Goal: Task Accomplishment & Management: Manage account settings

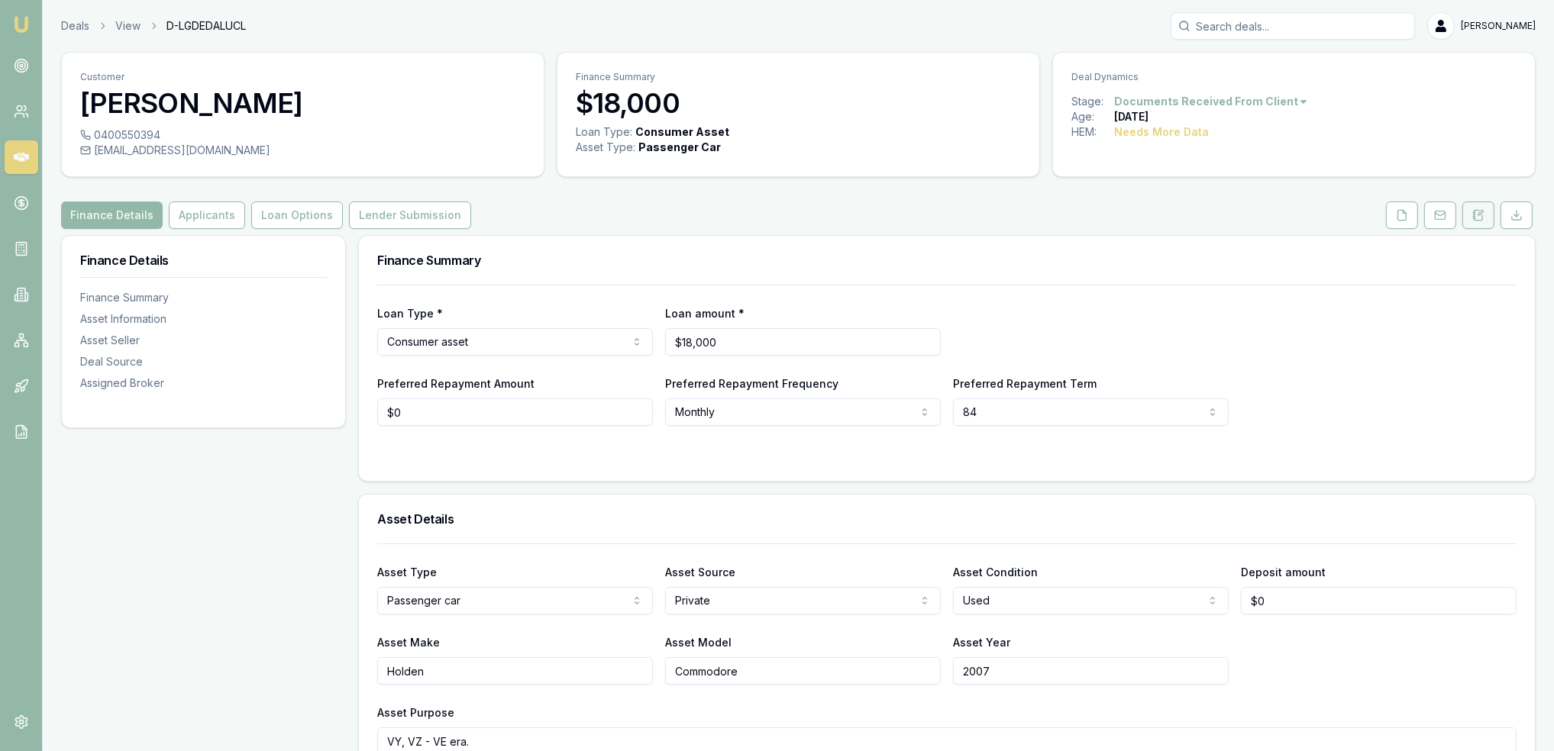
click at [1484, 215] on icon at bounding box center [1478, 215] width 12 height 12
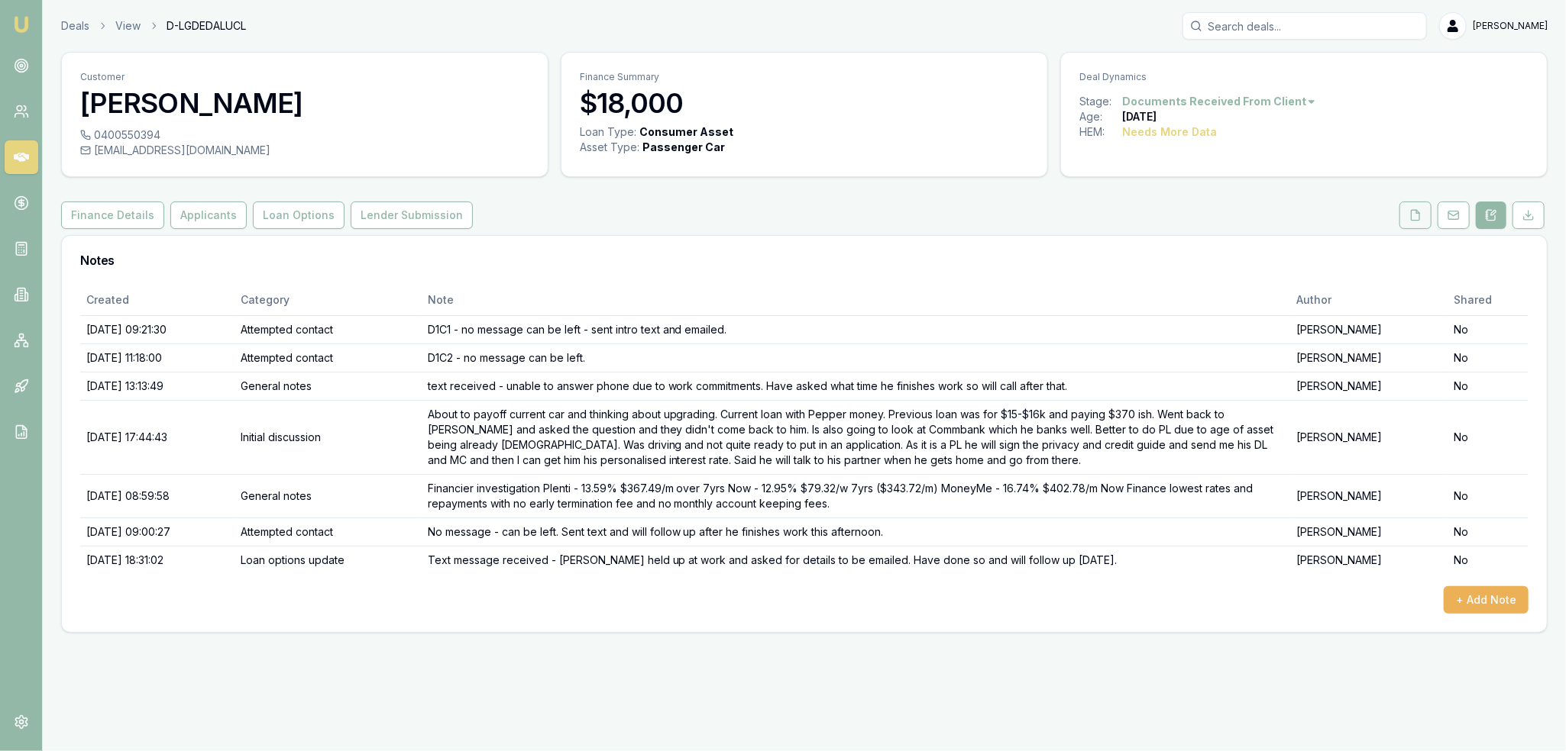
click at [1416, 214] on icon at bounding box center [1415, 215] width 12 height 12
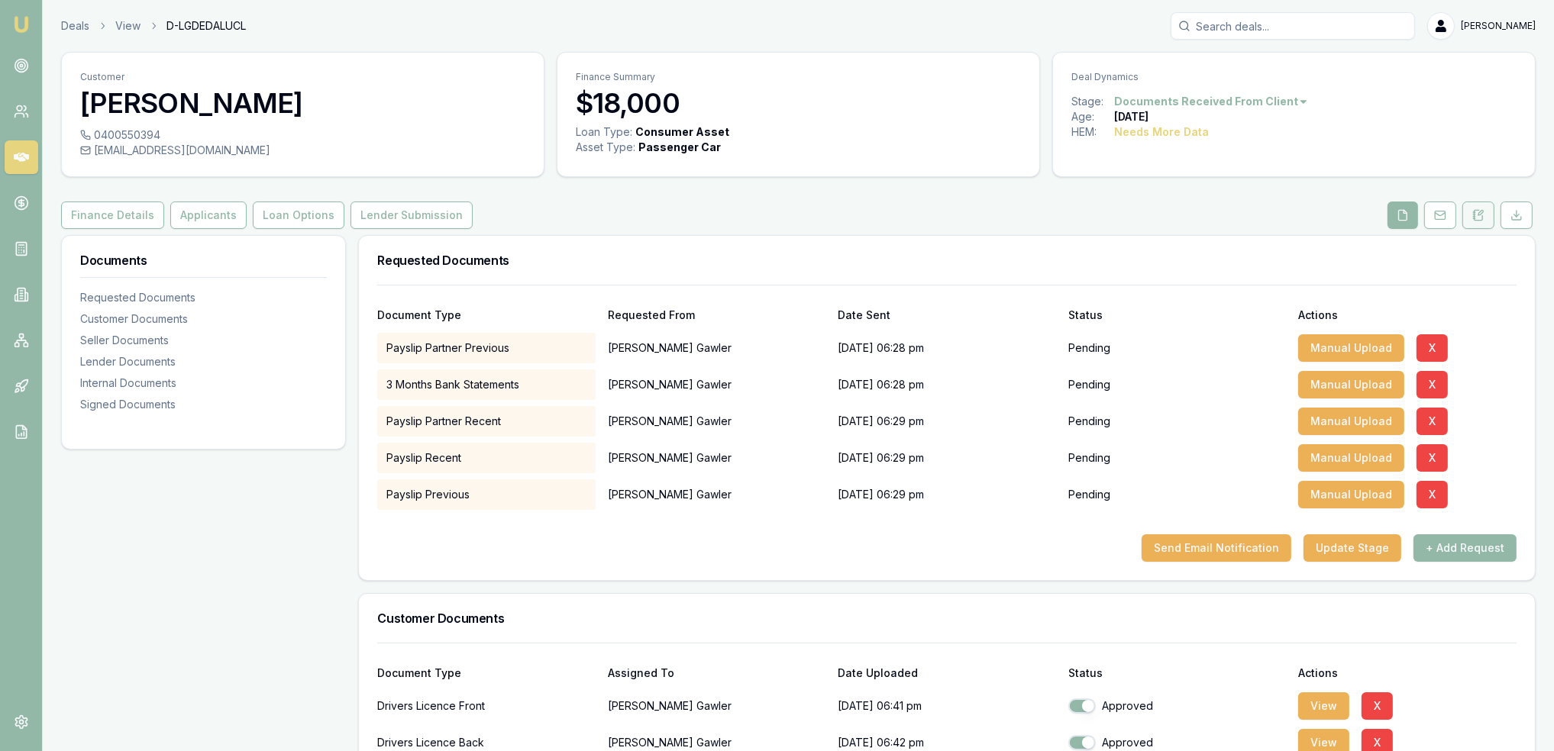
click at [1472, 210] on button at bounding box center [1479, 215] width 32 height 27
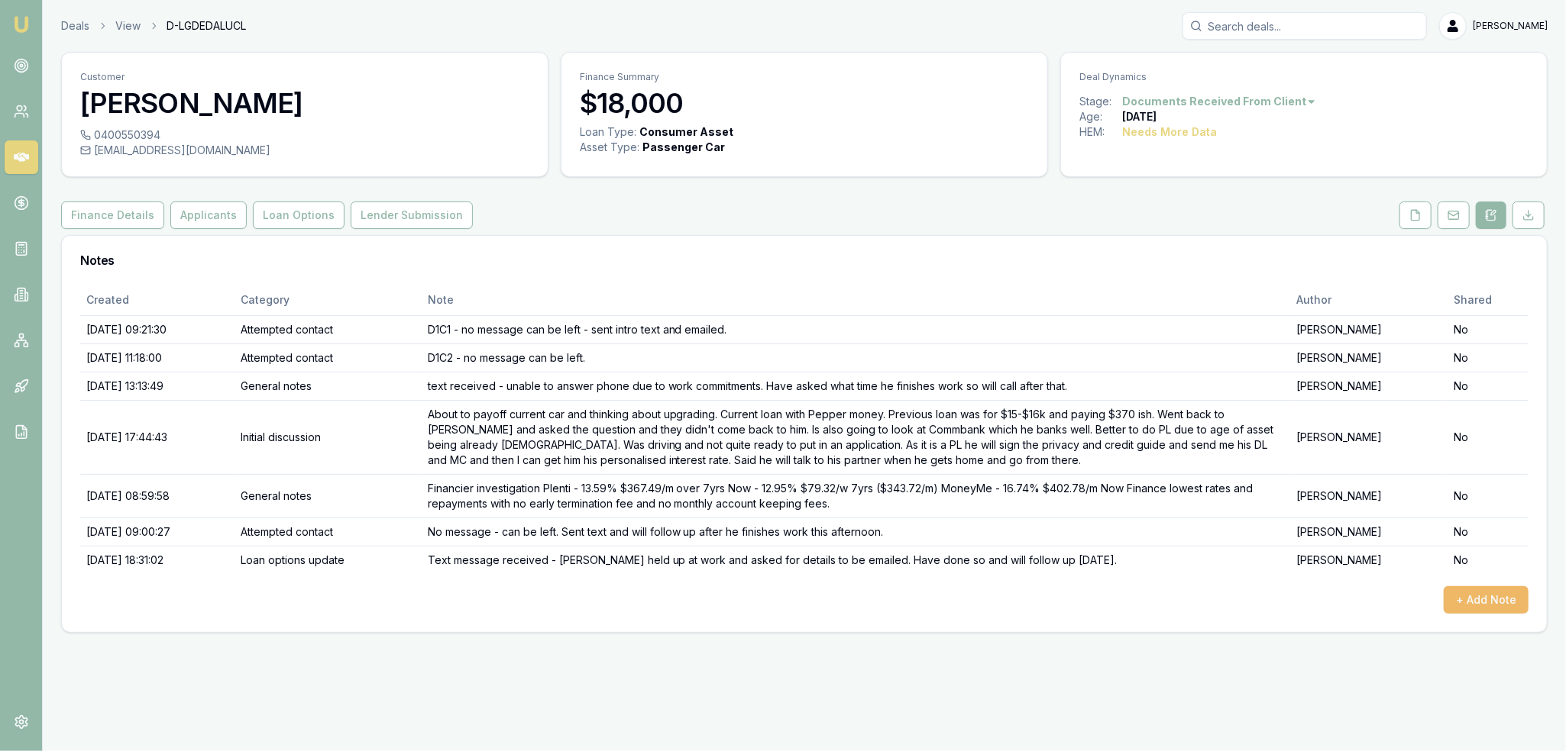
click at [1495, 596] on button "+ Add Note" at bounding box center [1485, 600] width 85 height 27
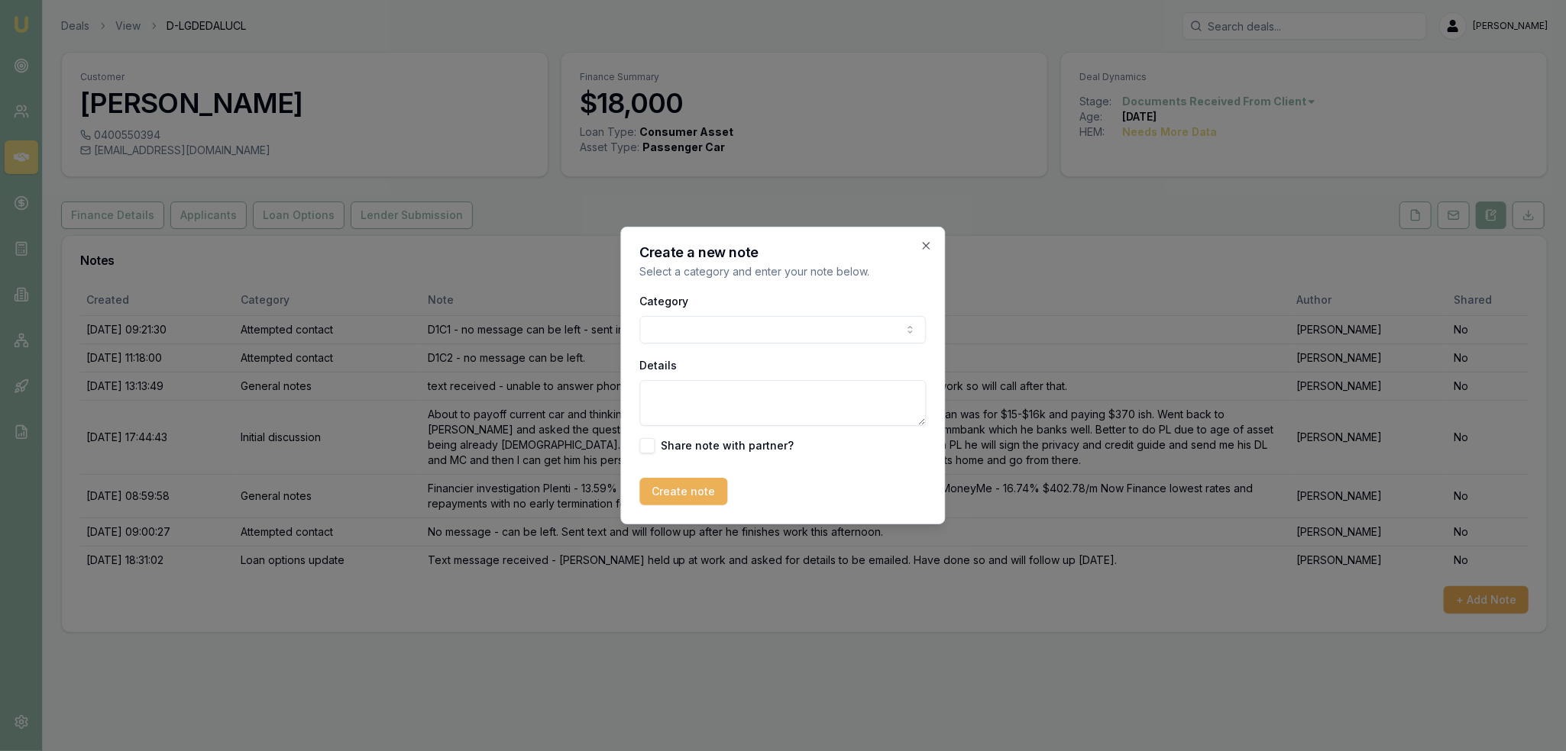
click at [784, 322] on body "Emu Broker Deals View D-LGDEDALUCL [PERSON_NAME] Toggle Menu Customer [PERSON_N…" at bounding box center [783, 375] width 1566 height 751
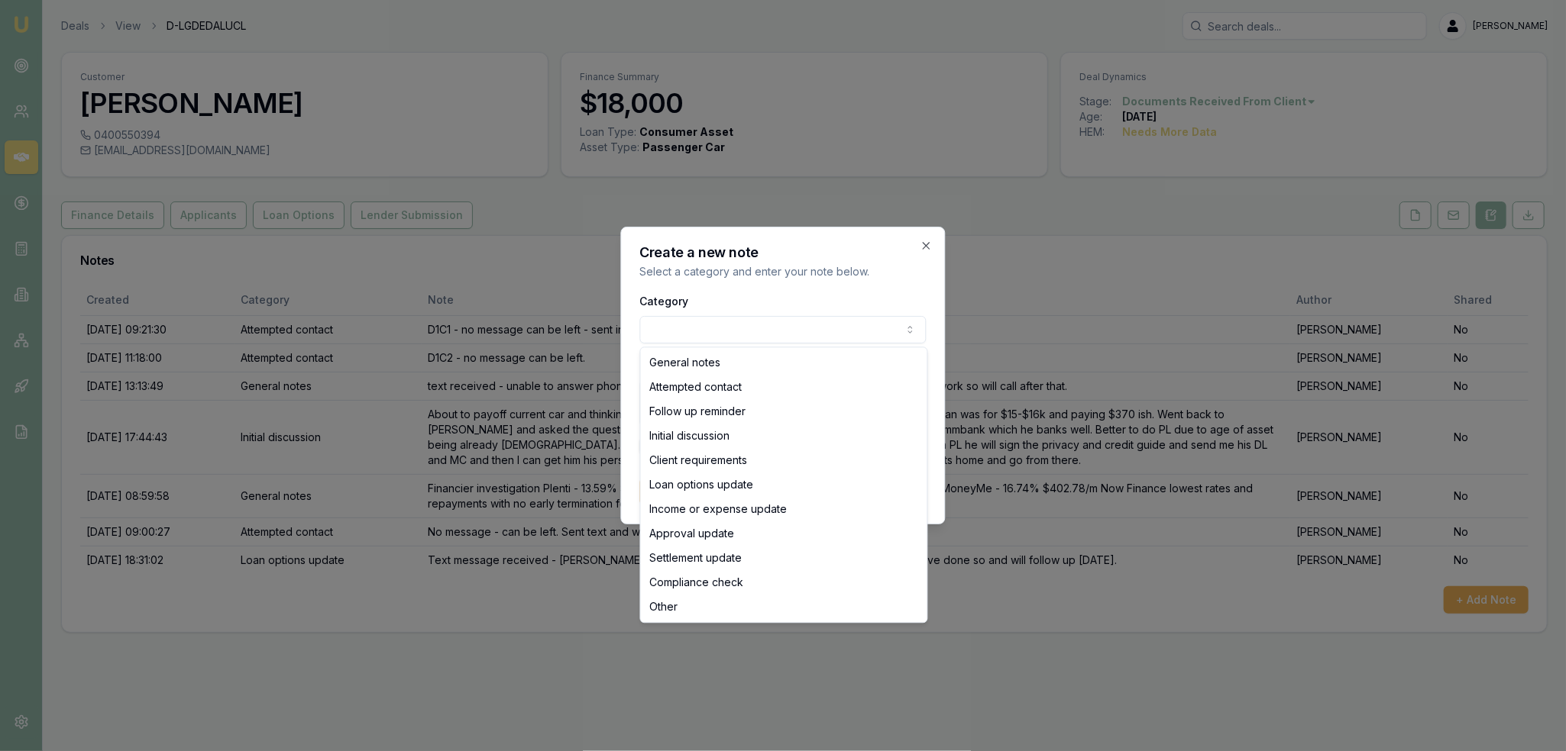
drag, startPoint x: 693, startPoint y: 357, endPoint x: 700, endPoint y: 381, distance: 24.5
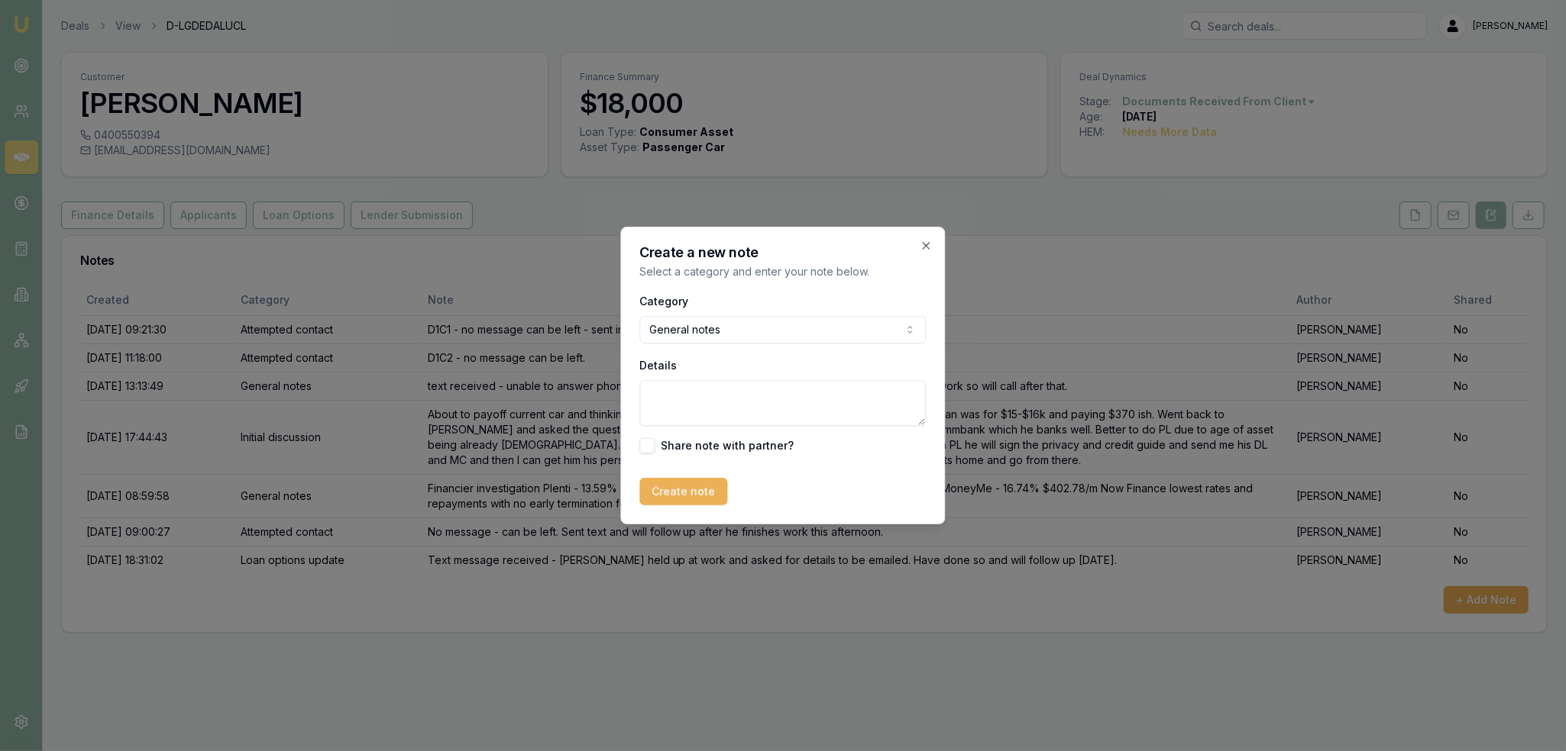
click at [703, 389] on textarea "Details" at bounding box center [783, 403] width 286 height 46
type textarea "J"
click at [768, 396] on textarea "[PERSON_NAME]'s number 0428870474" at bounding box center [783, 403] width 286 height 46
type textarea "[PERSON_NAME]'s number 0428810474"
click at [694, 490] on button "Create note" at bounding box center [684, 491] width 88 height 27
